Goal: Task Accomplishment & Management: Use online tool/utility

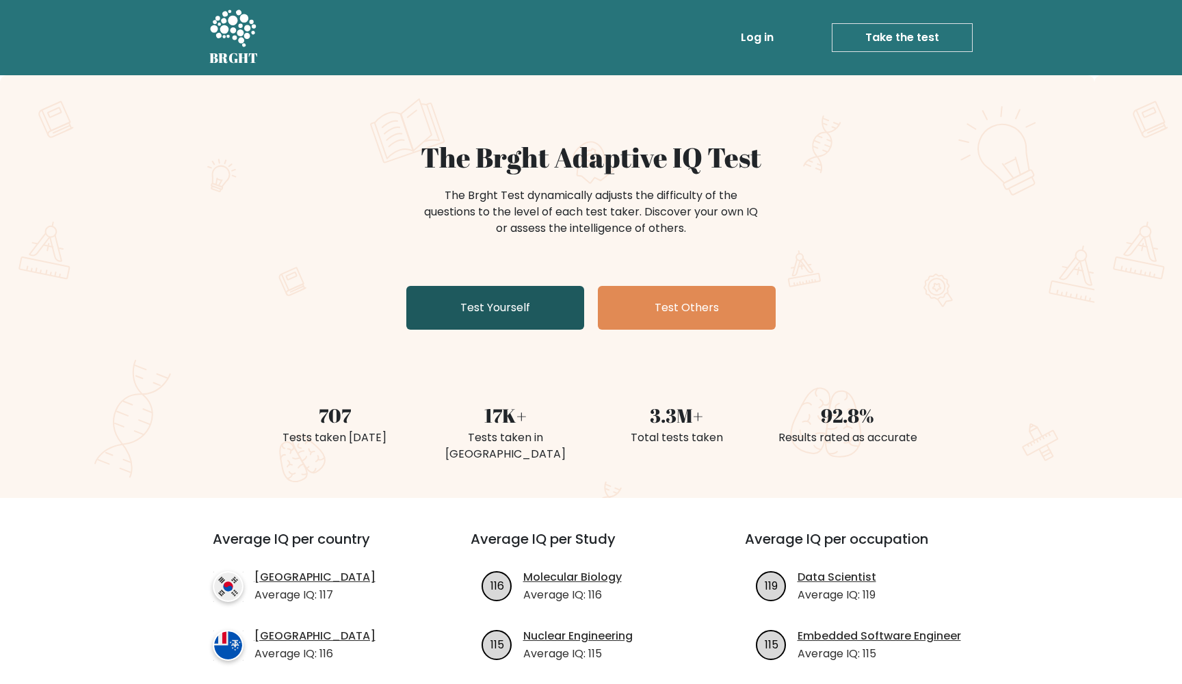
click at [522, 311] on link "Test Yourself" at bounding box center [495, 308] width 178 height 44
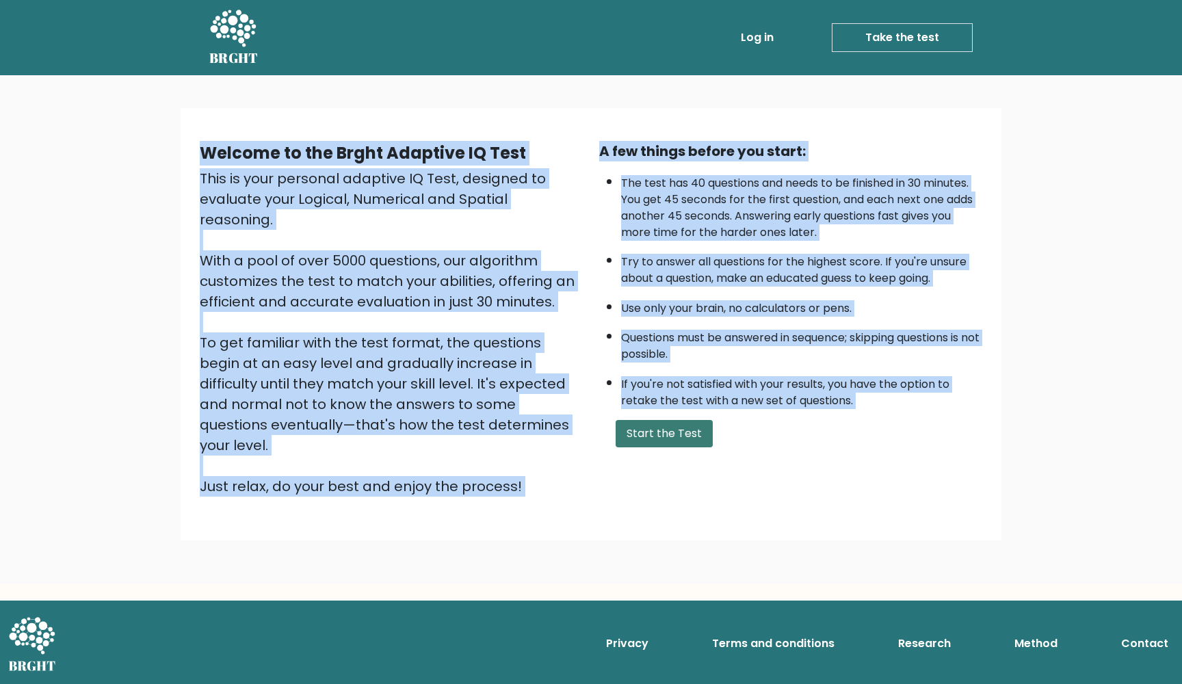
drag, startPoint x: 202, startPoint y: 149, endPoint x: 621, endPoint y: 442, distance: 511.5
click at [621, 442] on div "Welcome to the Brght Adaptive IQ Test This is your personal adaptive IQ Test, d…" at bounding box center [591, 324] width 799 height 367
copy div "Loremip do sit Ametc Adipisci EL Sedd Eius te inci utlabore etdolore MA Aliq, e…"
click at [680, 363] on li "Questions must be answered in sequence; skipping questions is not possible." at bounding box center [801, 343] width 361 height 40
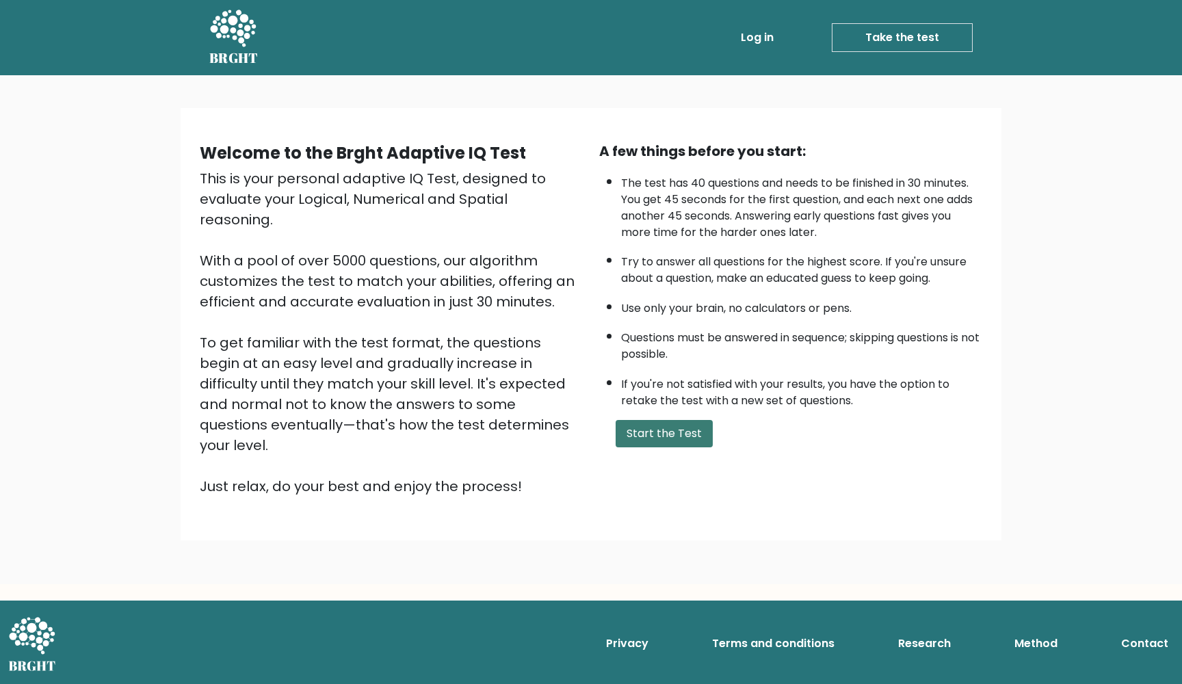
click at [657, 447] on button "Start the Test" at bounding box center [664, 433] width 97 height 27
